Goal: Information Seeking & Learning: Learn about a topic

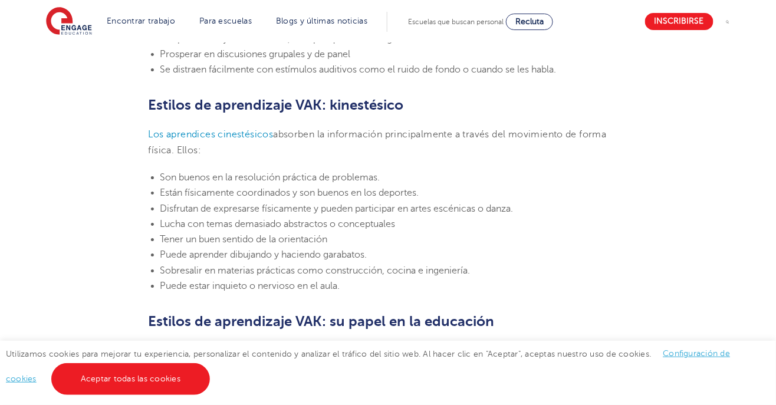
scroll to position [1195, 0]
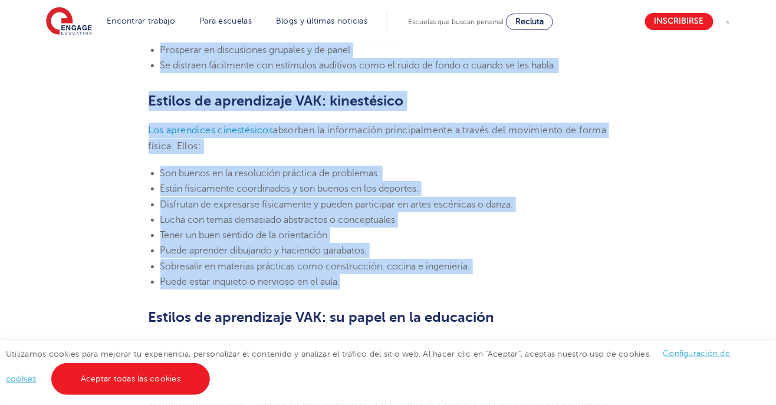
copy section "Loremip do sitametcons ADI: elitse Doe temporincid utlabore etdolore ma aliquae…"
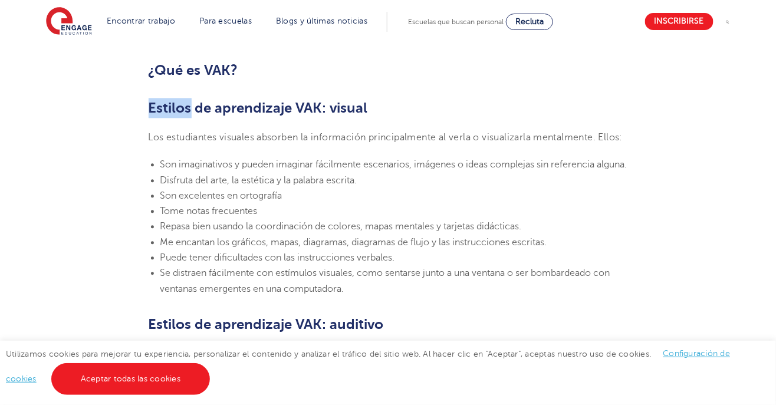
scroll to position [782, 0]
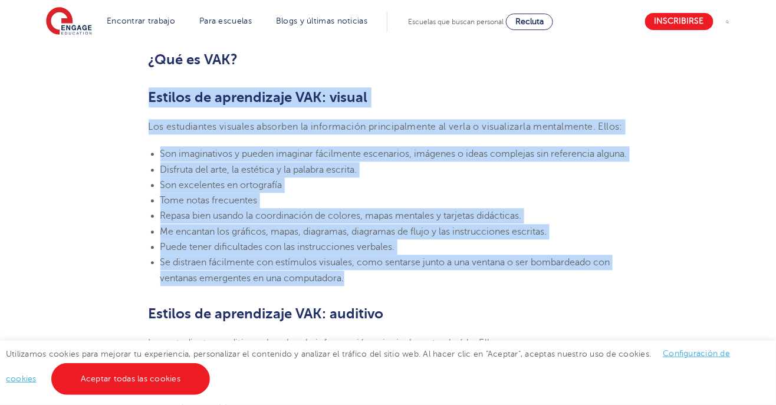
copy section "Estilos de aprendizaje VAK: visual Los estudiantes visuales absorben la informa…"
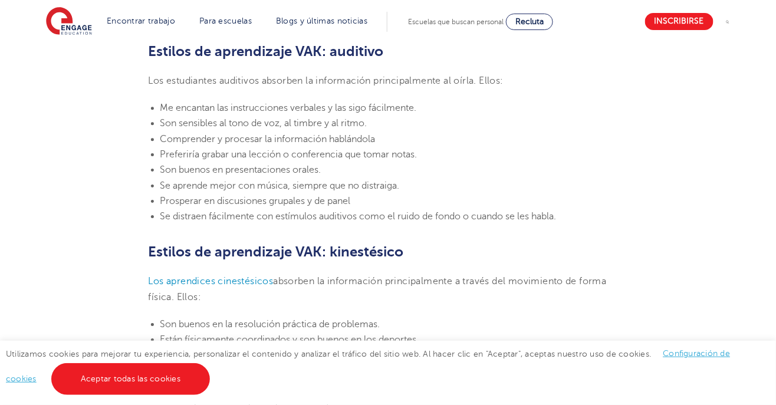
scroll to position [1044, 0]
click at [217, 60] on font "Estilos de aprendizaje VAK: auditivo" at bounding box center [266, 51] width 235 height 17
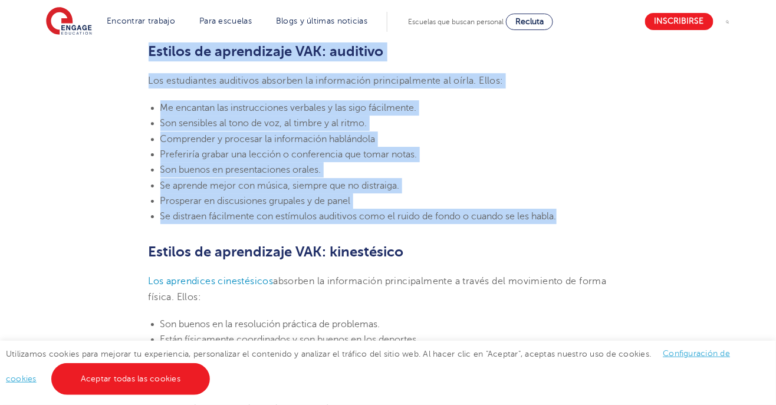
copy section "Estilos de aprendizaje VAK: auditivo Los estudiantes auditivos absorben la info…"
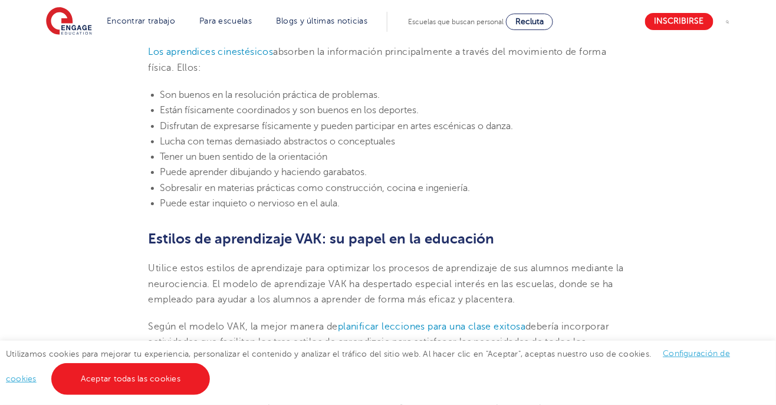
scroll to position [1275, 0]
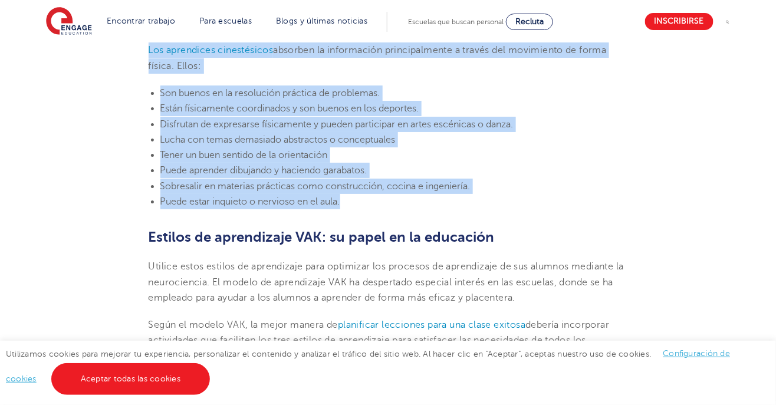
copy section "Estilos de aprendizaje VAK: kinestésico Los aprendices cinestésicos absorben la…"
